Goal: Task Accomplishment & Management: Manage account settings

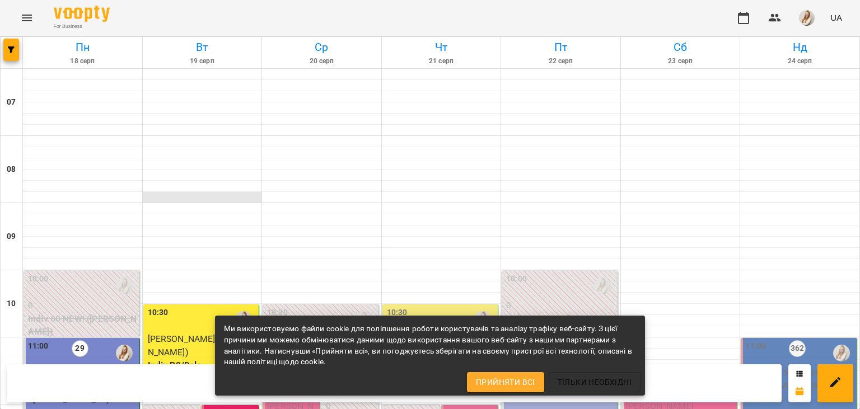
scroll to position [256, 0]
click at [288, 393] on span "[PERSON_NAME]" at bounding box center [290, 413] width 46 height 24
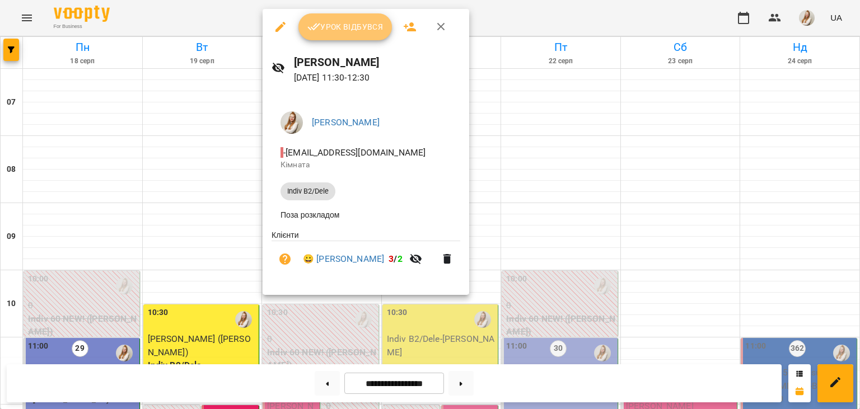
click at [344, 25] on span "Урок відбувся" at bounding box center [345, 26] width 76 height 13
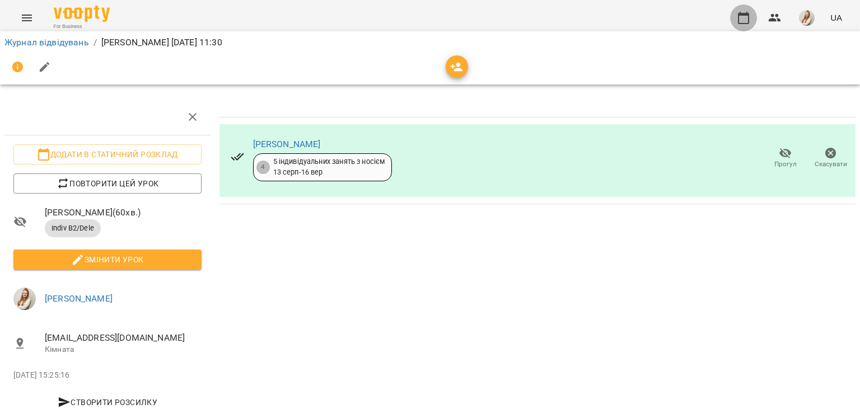
click at [738, 21] on button "button" at bounding box center [743, 17] width 27 height 27
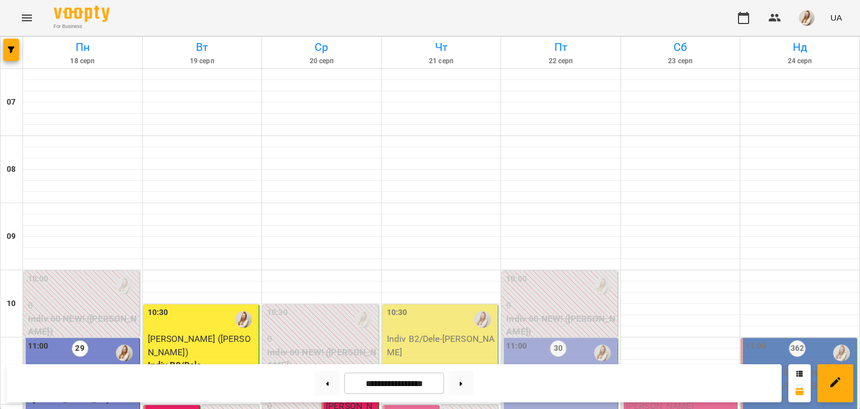
scroll to position [329, 0]
click at [801, 17] on img "button" at bounding box center [807, 18] width 16 height 16
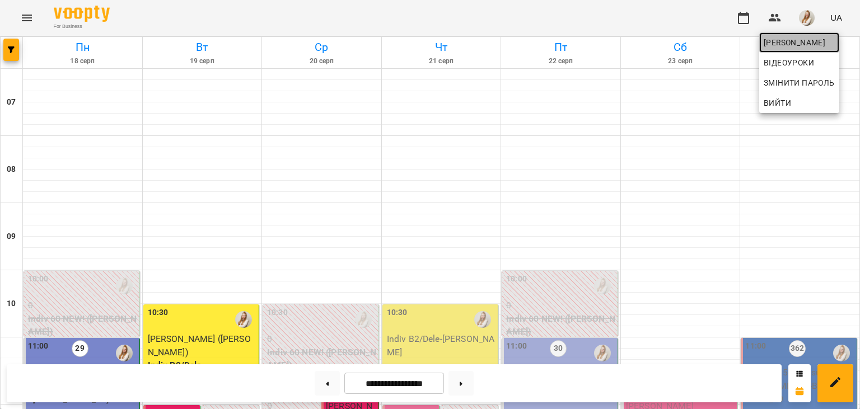
click at [794, 43] on span "[PERSON_NAME]" at bounding box center [799, 42] width 71 height 13
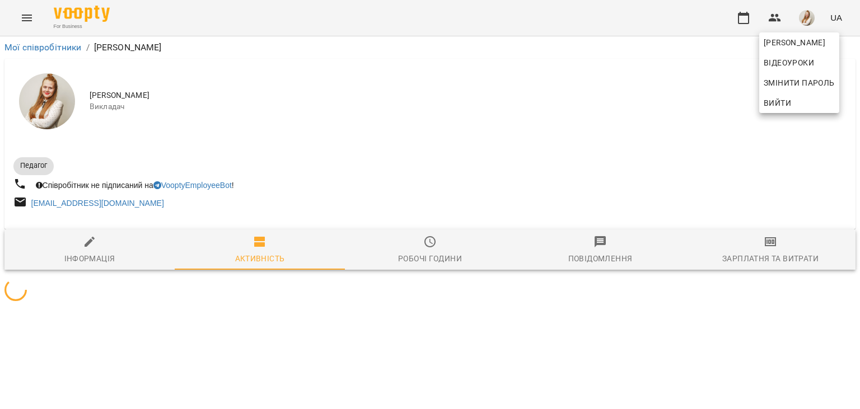
click at [764, 265] on div at bounding box center [430, 204] width 860 height 409
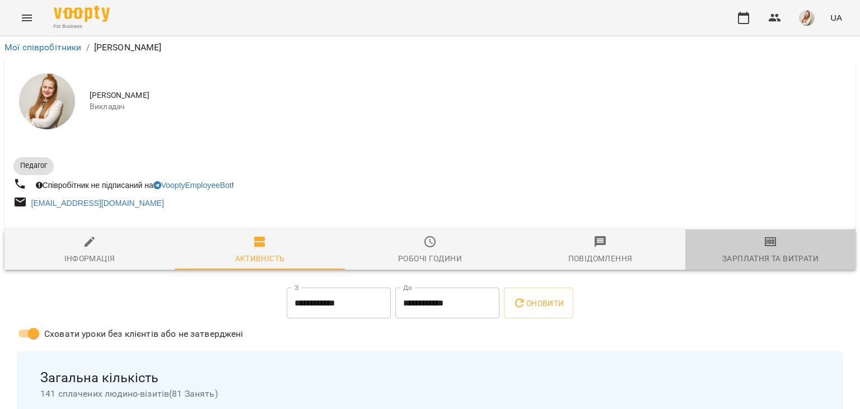
click at [764, 265] on div "Зарплатня та Витрати" at bounding box center [770, 258] width 96 height 13
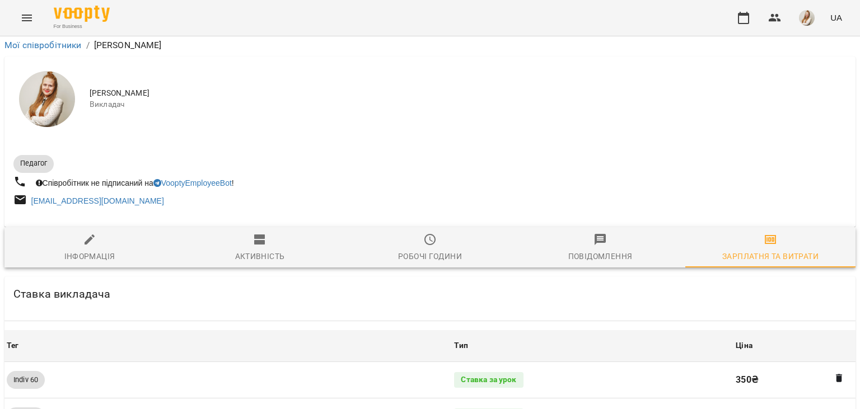
scroll to position [1172, 0]
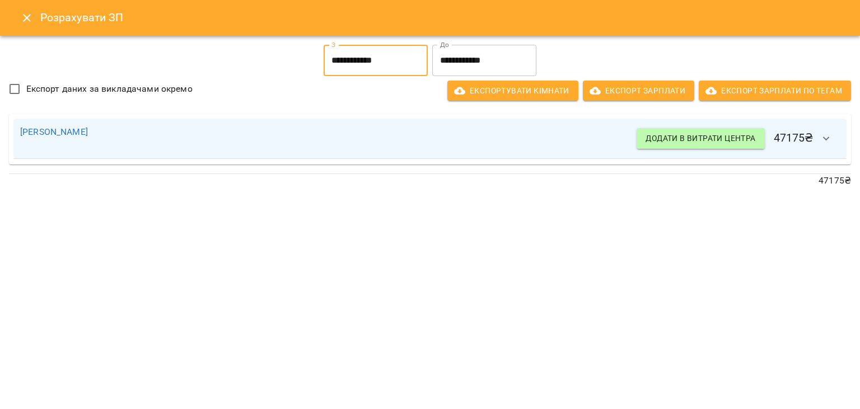
click at [351, 63] on input "**********" at bounding box center [376, 60] width 104 height 31
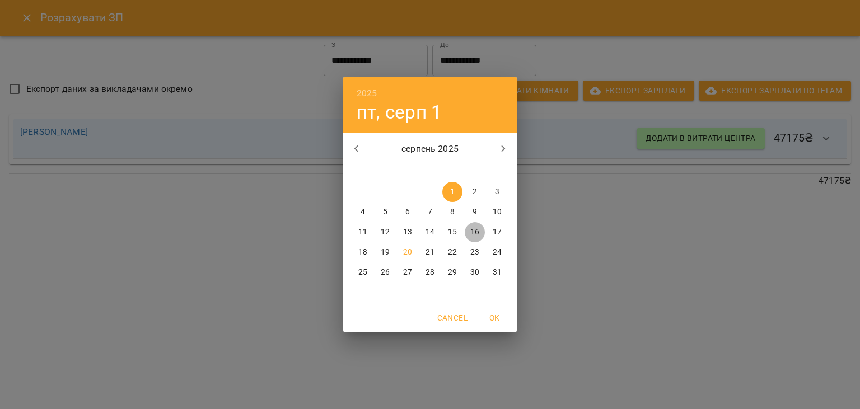
click at [470, 230] on span "16" at bounding box center [475, 232] width 20 height 11
type input "**********"
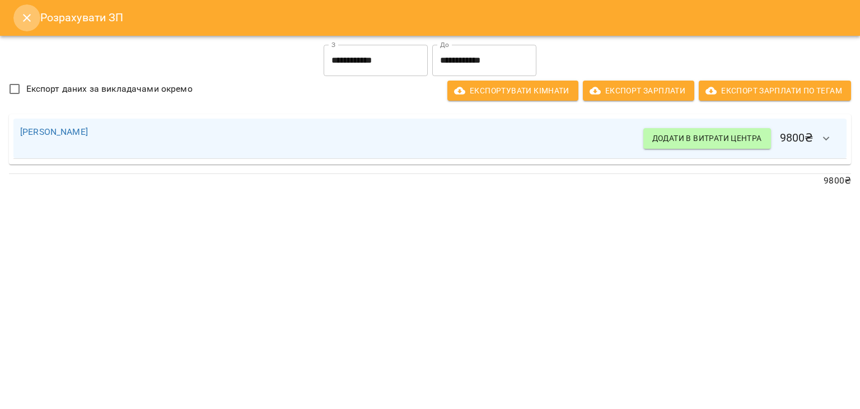
click at [22, 15] on icon "Close" at bounding box center [26, 17] width 13 height 13
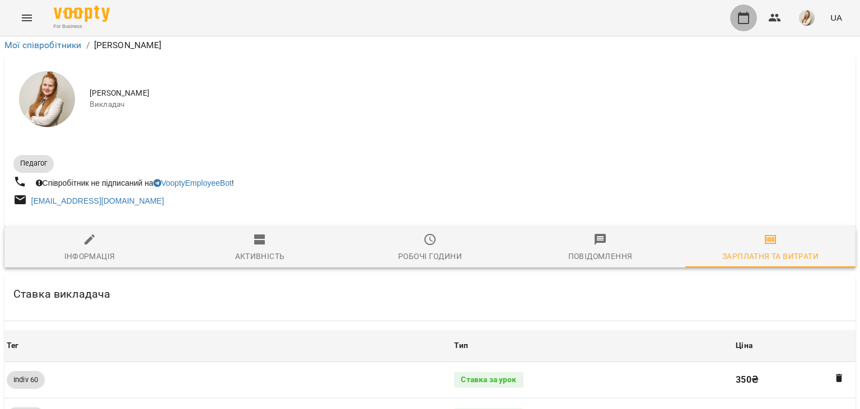
click at [740, 22] on icon "button" at bounding box center [743, 17] width 13 height 13
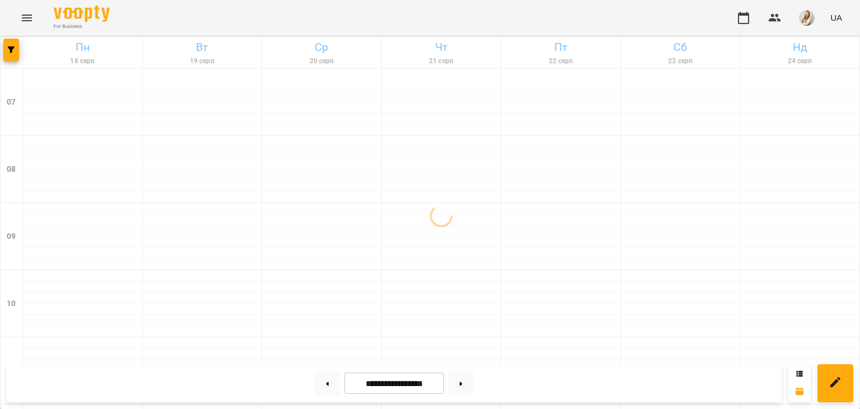
click at [207, 6] on div "For Business UA" at bounding box center [430, 18] width 860 height 36
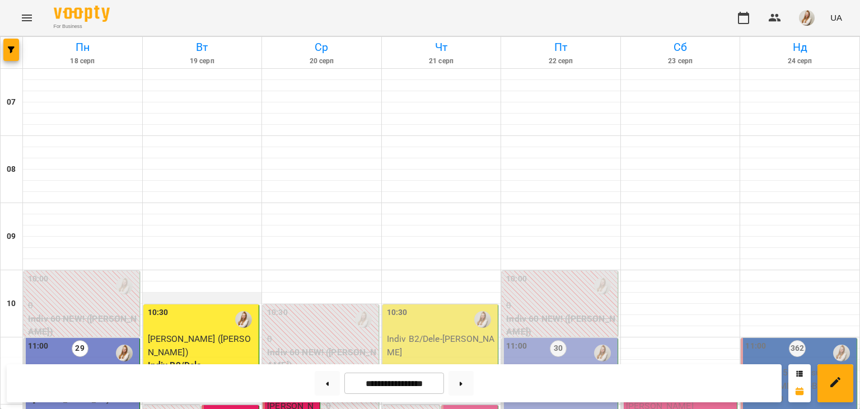
scroll to position [188, 0]
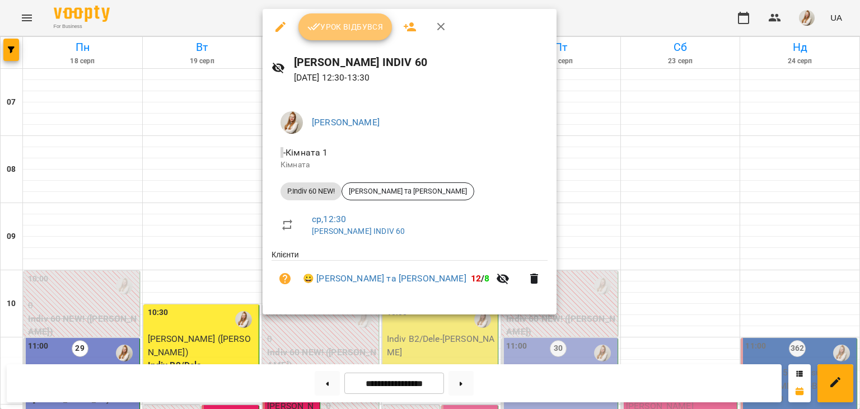
click at [351, 28] on span "Урок відбувся" at bounding box center [345, 26] width 76 height 13
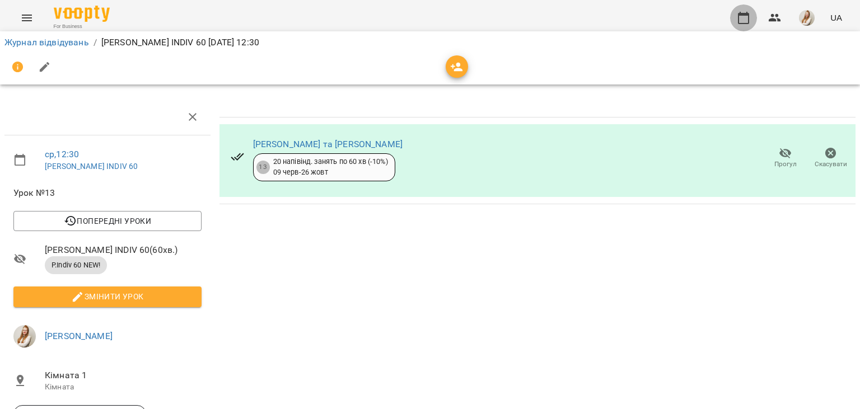
click at [748, 21] on icon "button" at bounding box center [743, 17] width 13 height 13
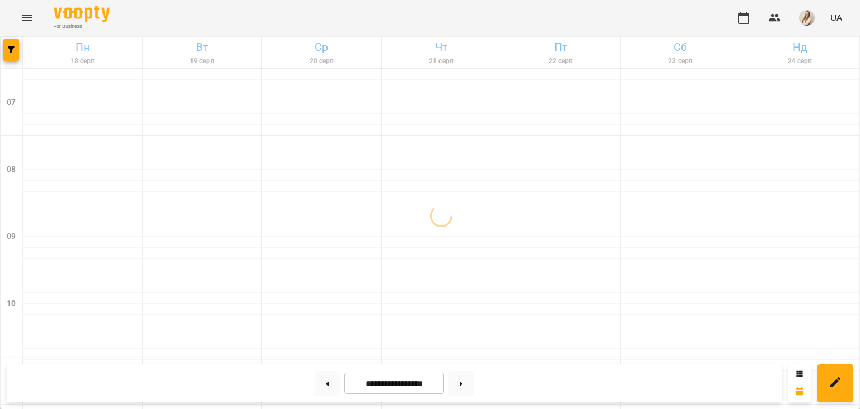
click at [319, 19] on div "For Business UA" at bounding box center [430, 18] width 860 height 36
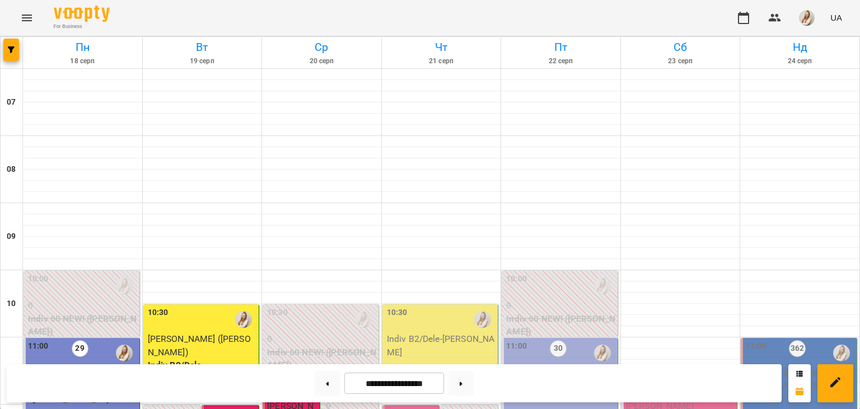
scroll to position [522, 0]
